Goal: Task Accomplishment & Management: Use online tool/utility

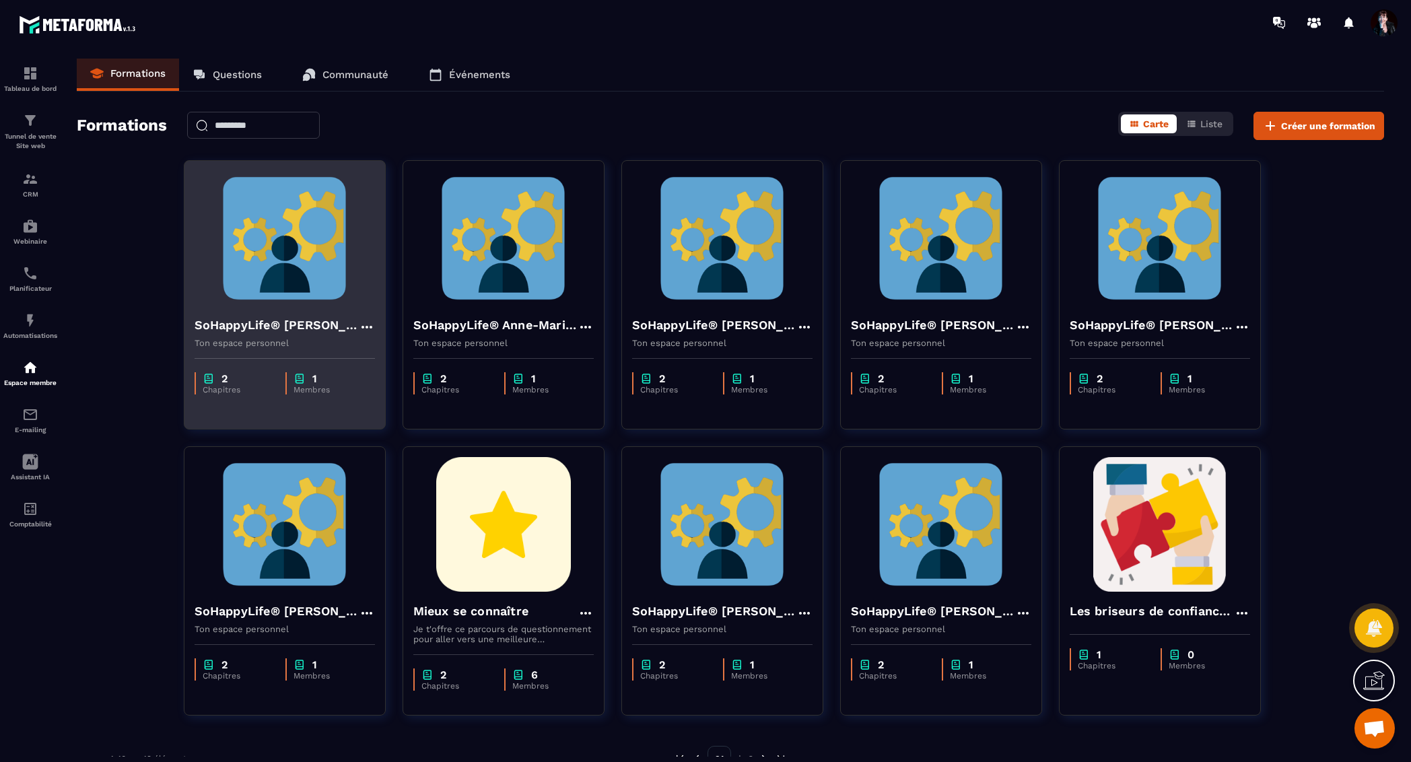
scroll to position [16287, 0]
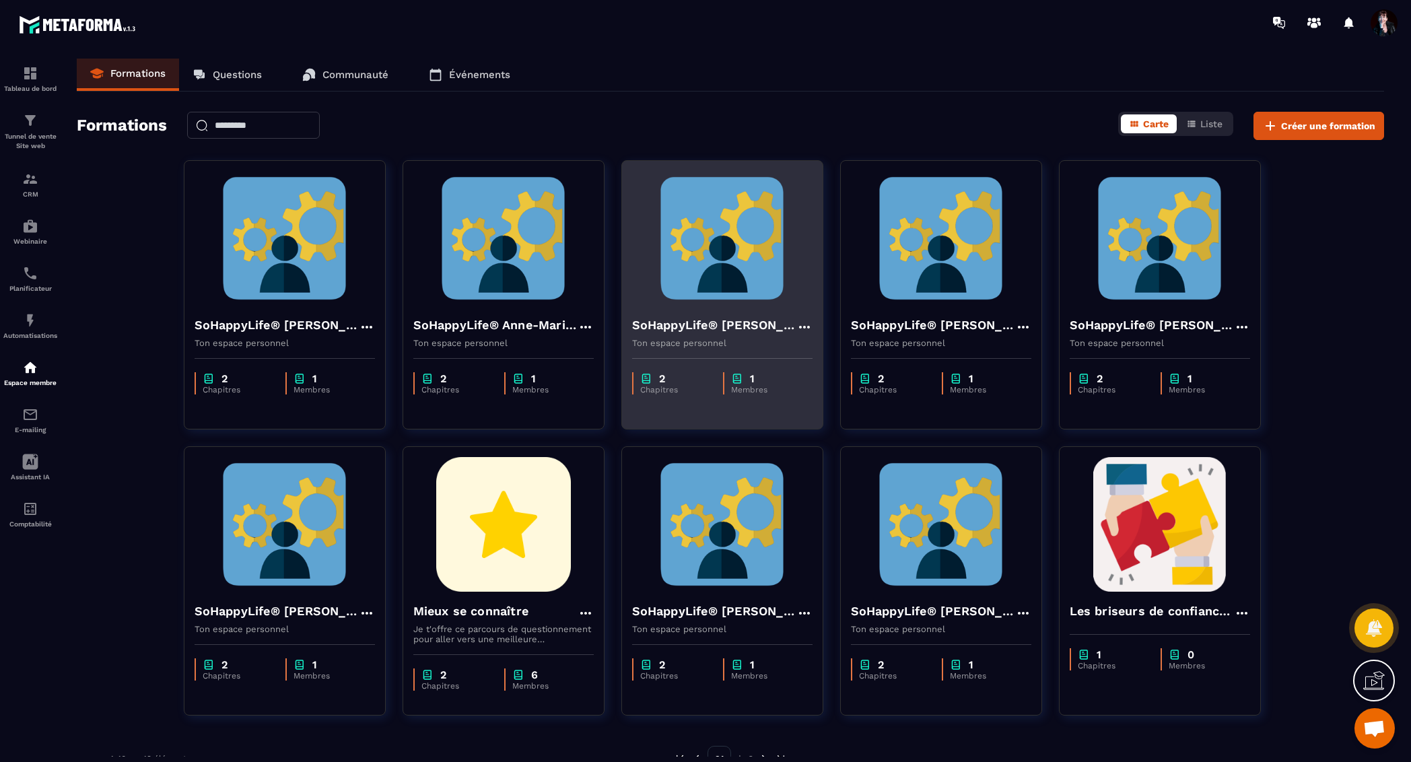
click at [683, 239] on img at bounding box center [722, 238] width 180 height 135
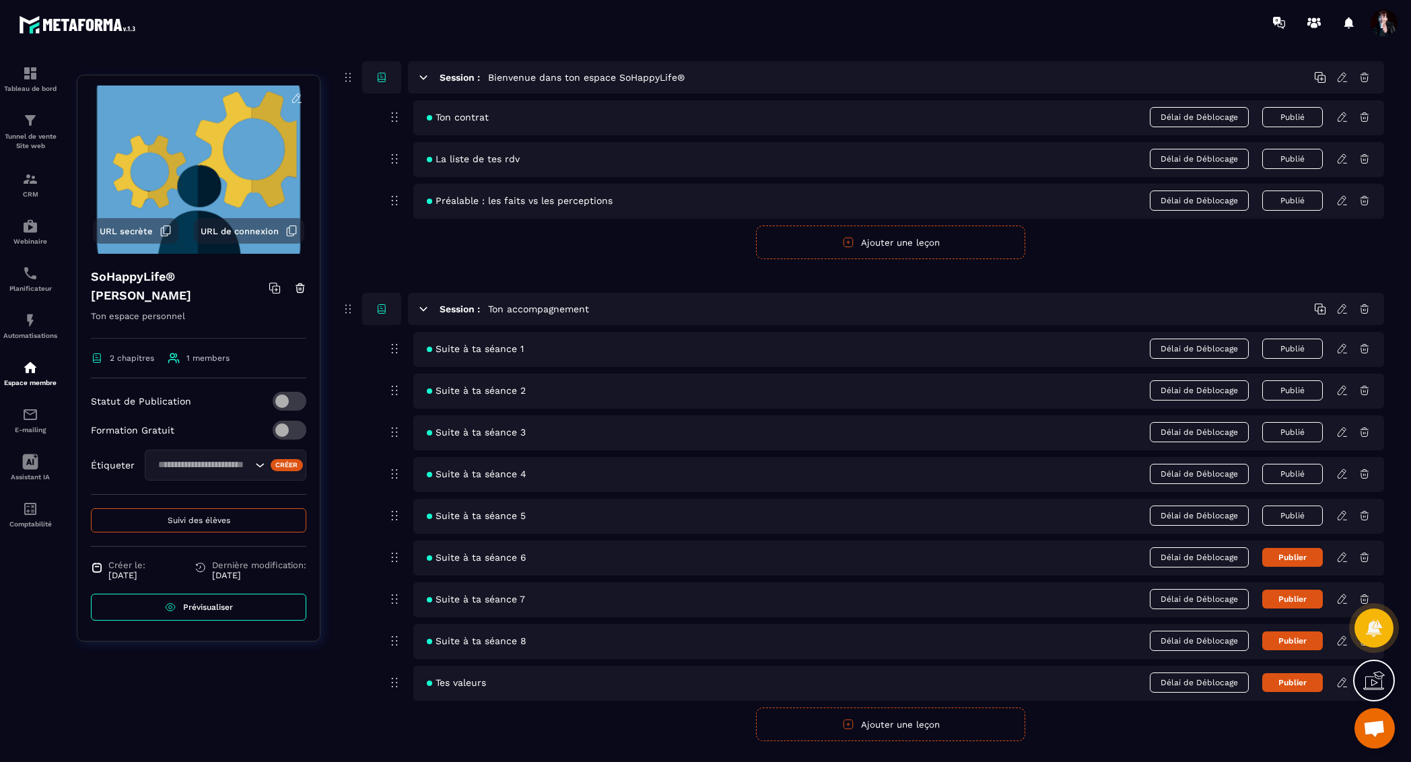
scroll to position [133, 0]
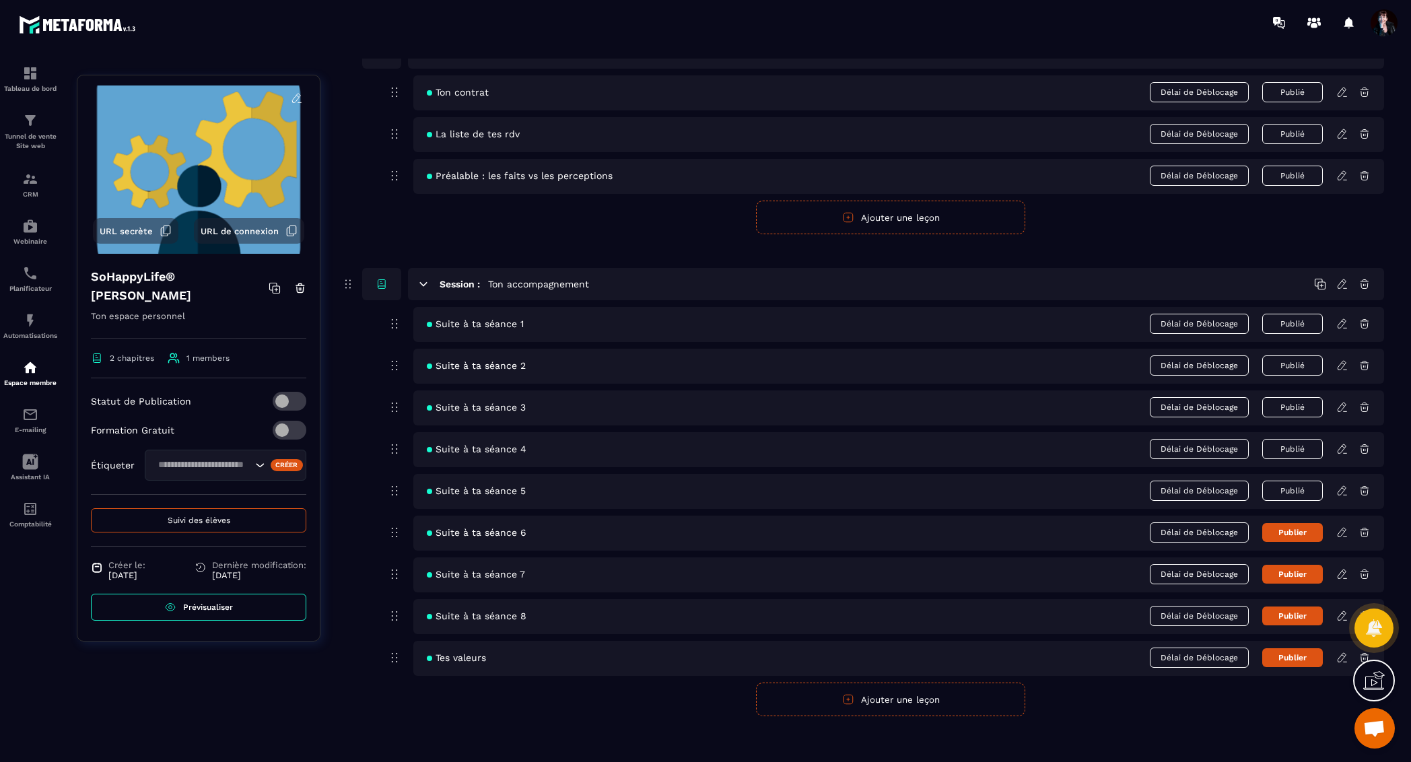
click at [1340, 528] on icon at bounding box center [1342, 532] width 8 height 9
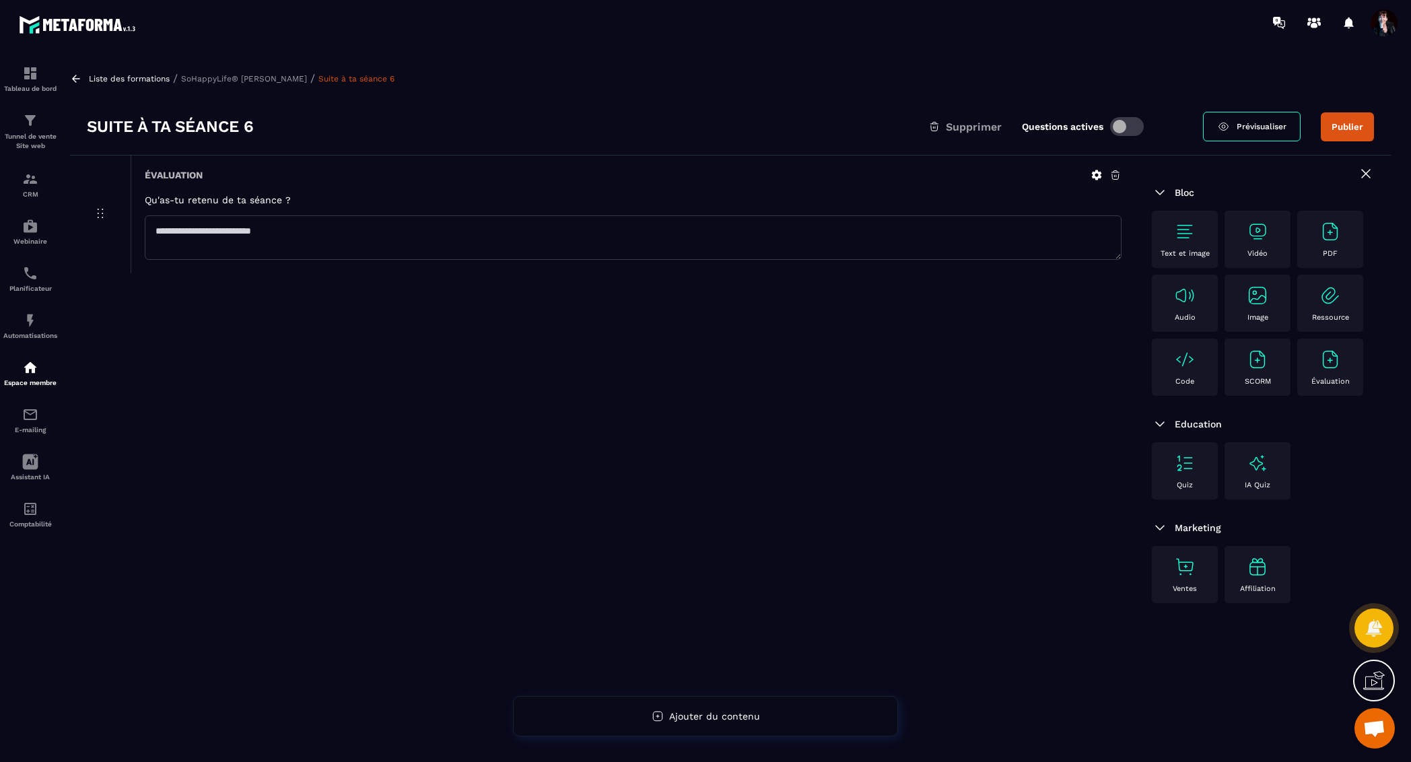
click at [1189, 230] on img at bounding box center [1185, 232] width 22 height 22
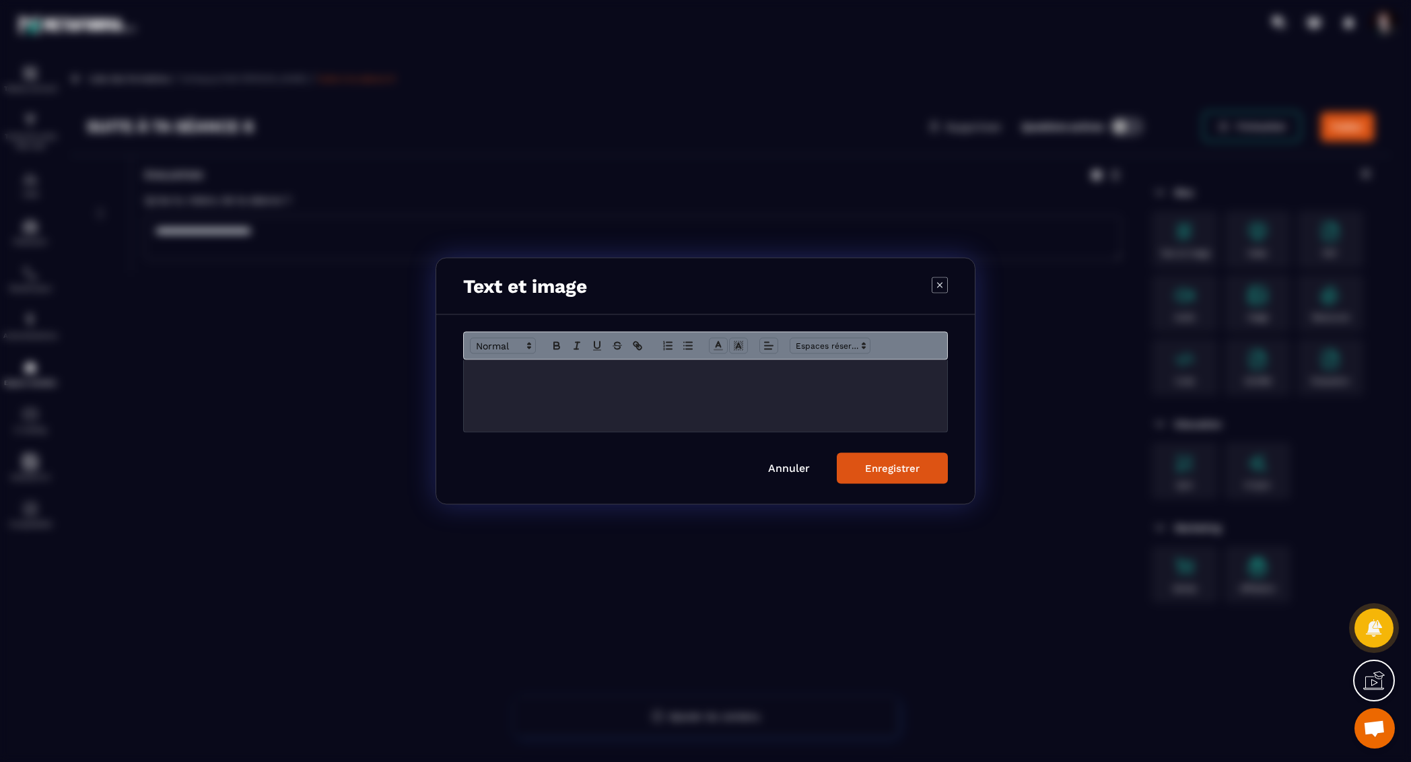
click at [565, 391] on div "Modal window" at bounding box center [705, 396] width 483 height 72
click at [876, 378] on p "**********" at bounding box center [706, 374] width 464 height 12
click at [938, 371] on div "**********" at bounding box center [705, 396] width 483 height 72
click at [931, 469] on button "Enregistrer" at bounding box center [892, 468] width 111 height 31
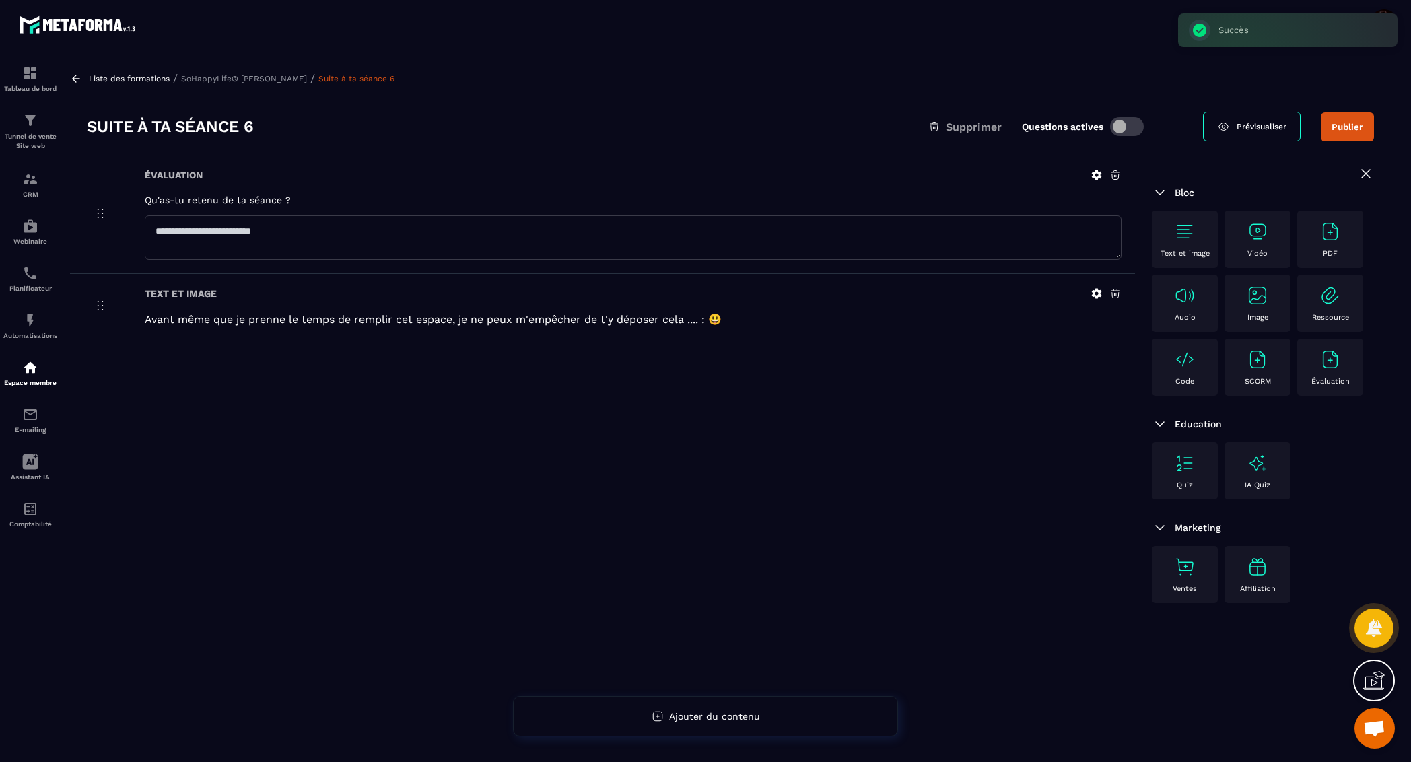
click at [1251, 299] on img at bounding box center [1258, 296] width 22 height 22
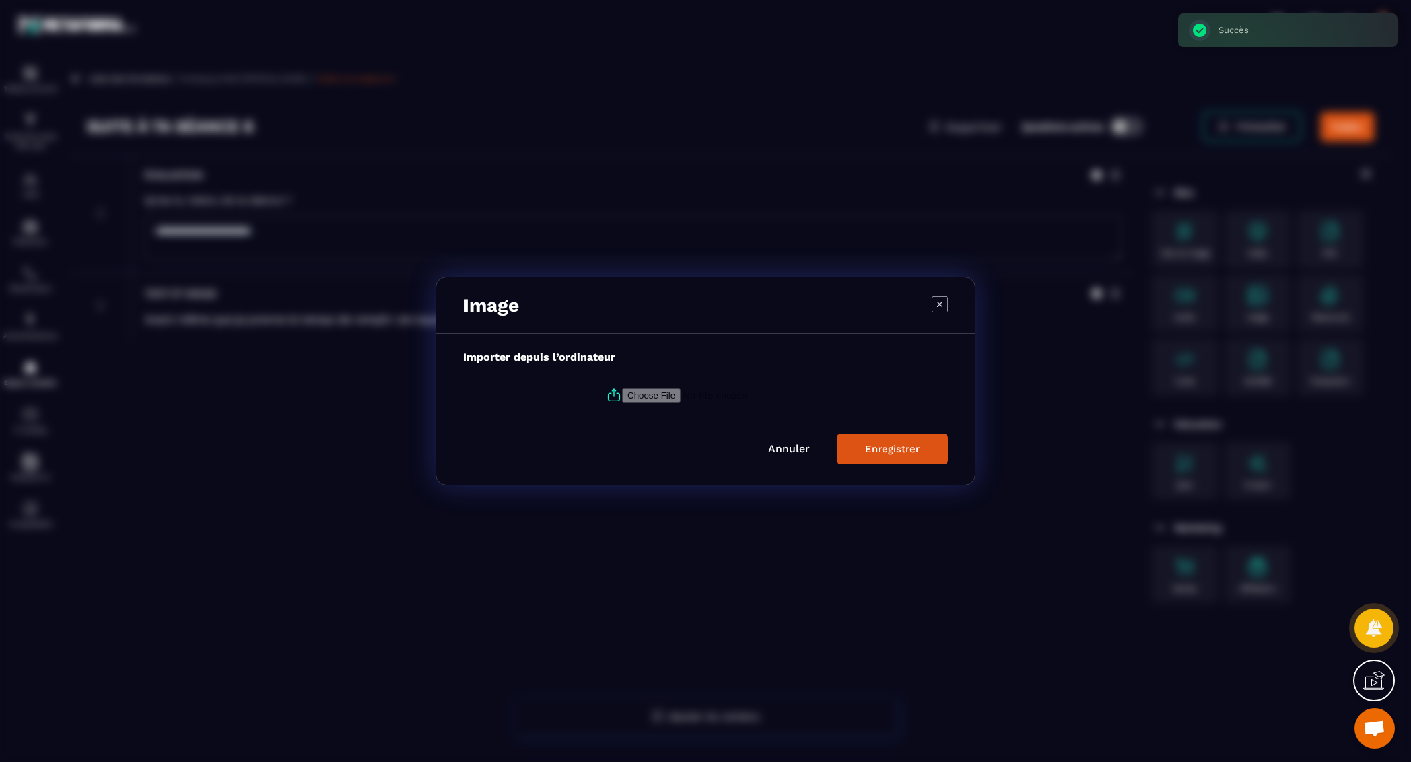
click at [616, 395] on icon "Modal window" at bounding box center [614, 396] width 11 height 7
click at [622, 395] on input "Modal window" at bounding box center [713, 396] width 183 height 14
type input "**********"
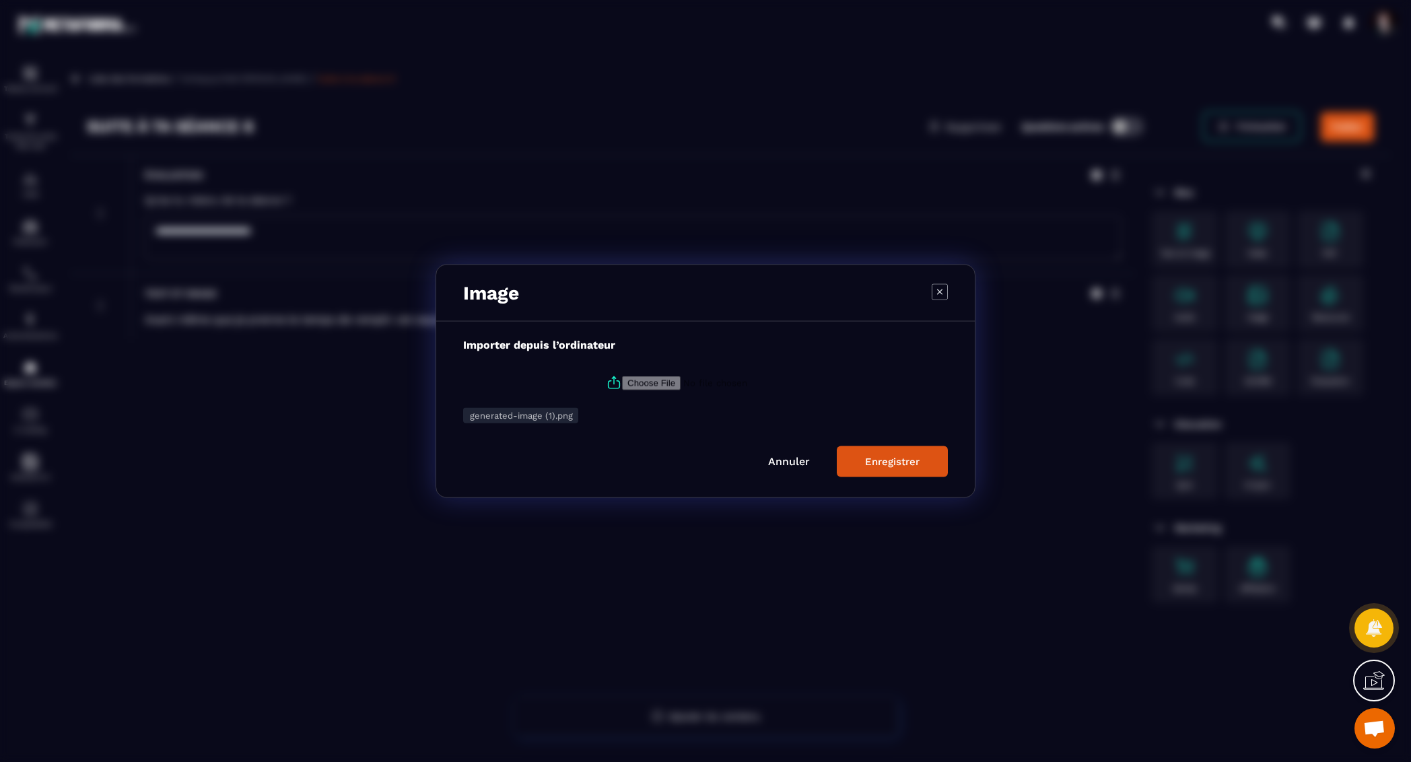
click at [883, 461] on div "Enregistrer" at bounding box center [892, 462] width 55 height 12
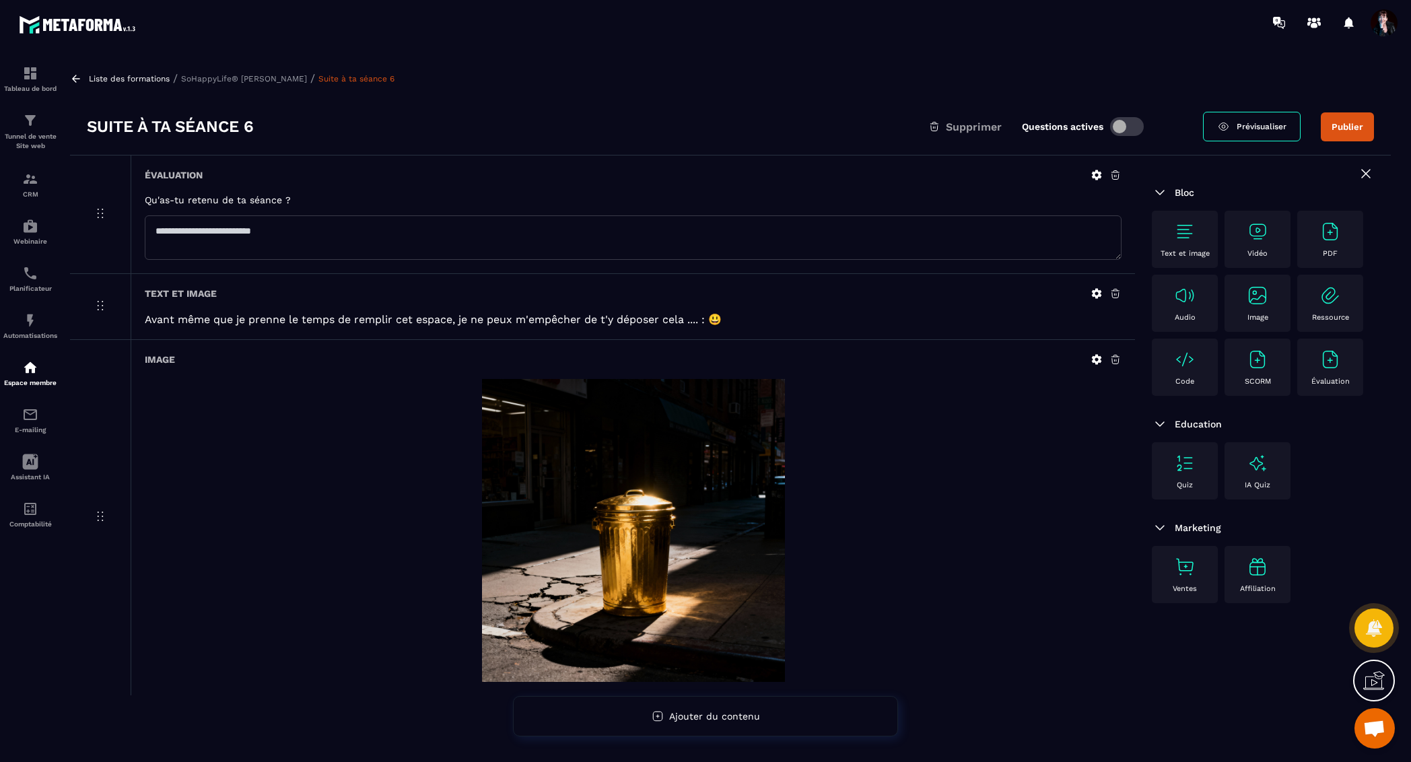
click at [1112, 174] on icon at bounding box center [1116, 175] width 8 height 9
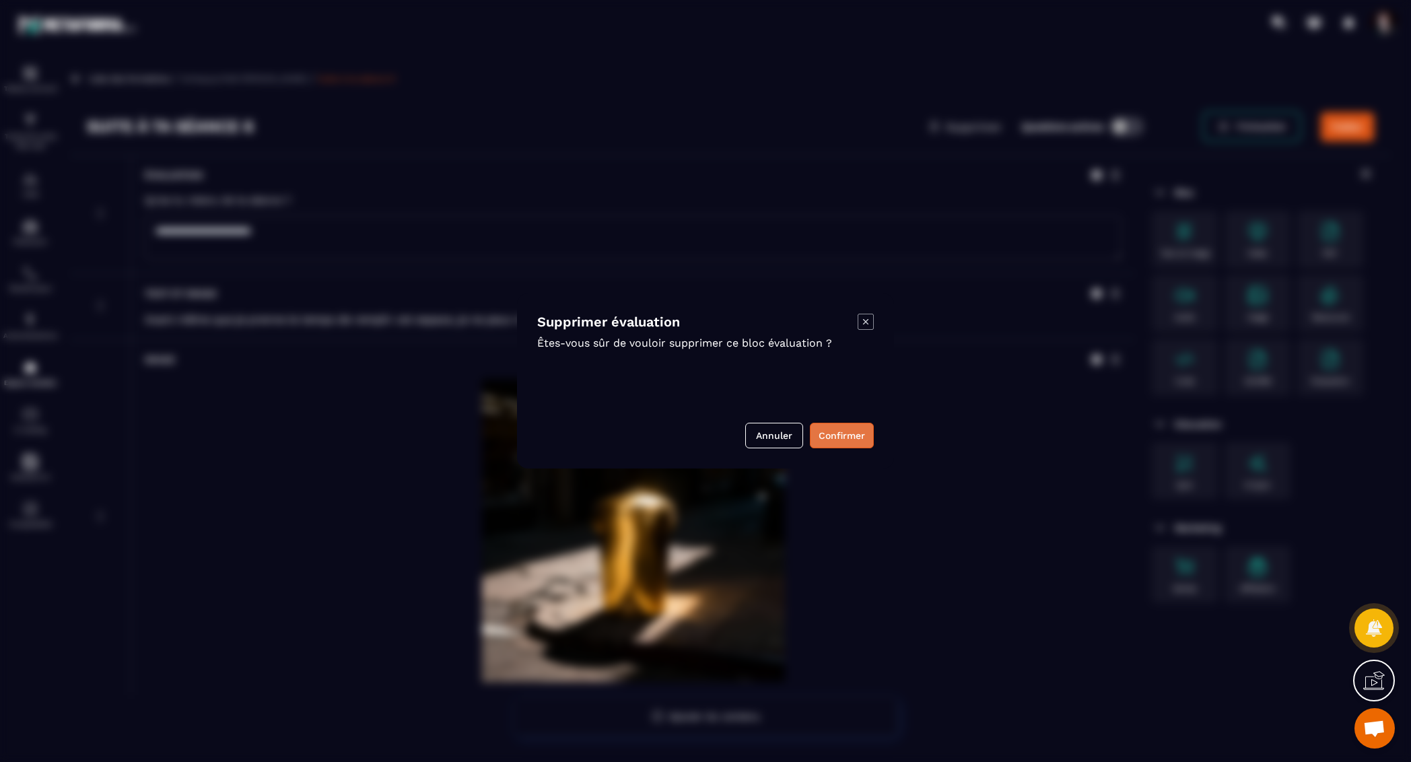
click at [842, 436] on button "Confirmer" at bounding box center [842, 436] width 64 height 26
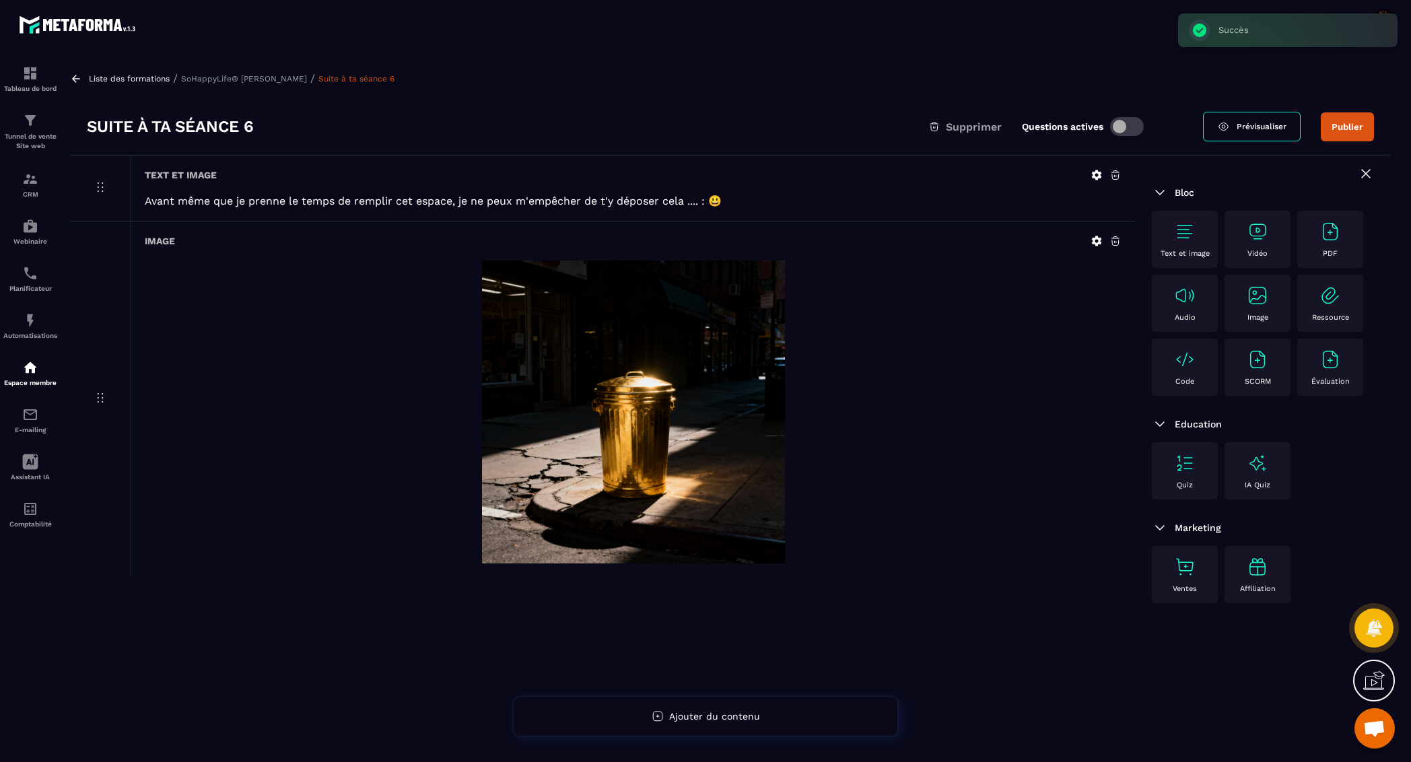
click at [238, 79] on p "SoHappyLife® [PERSON_NAME]" at bounding box center [244, 78] width 126 height 9
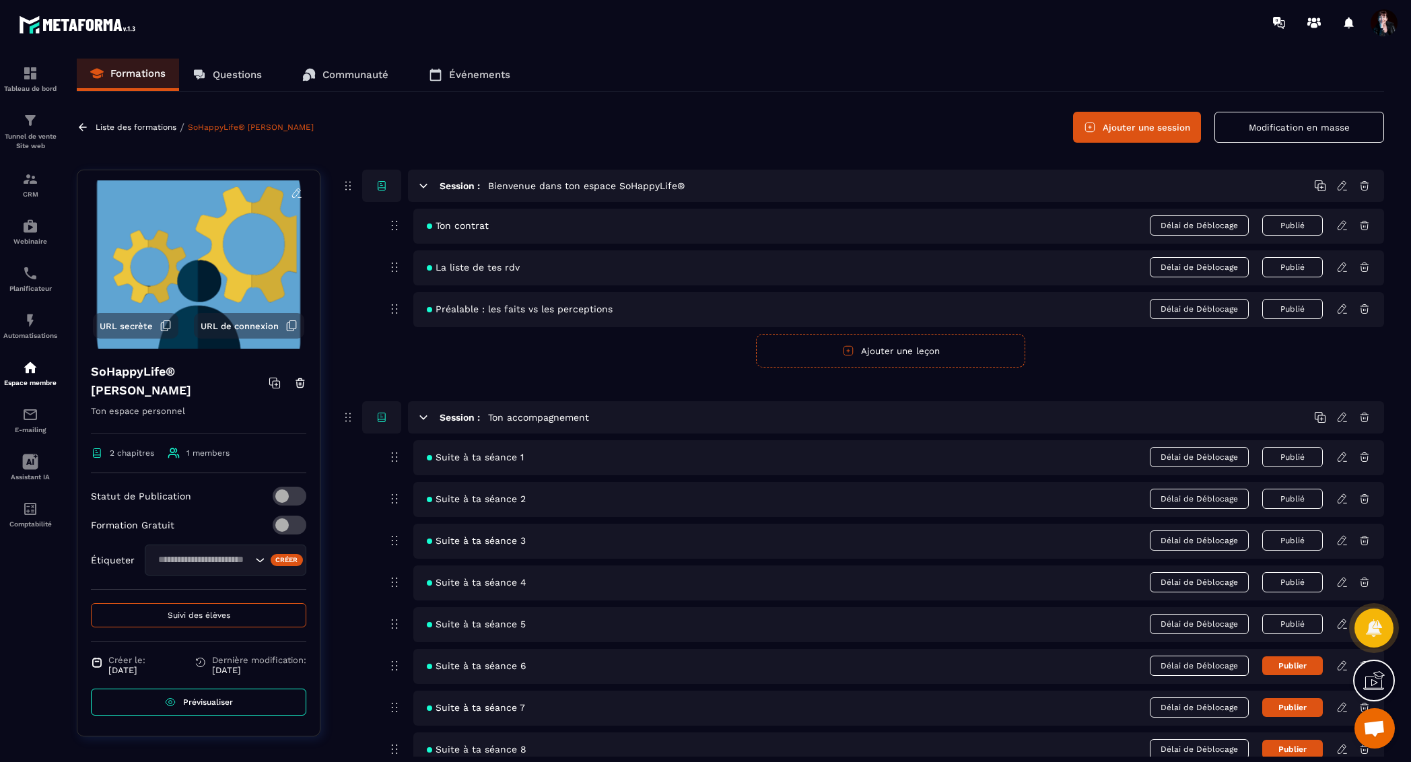
click at [1294, 658] on button "Publier" at bounding box center [1293, 666] width 61 height 19
